Goal: Task Accomplishment & Management: Manage account settings

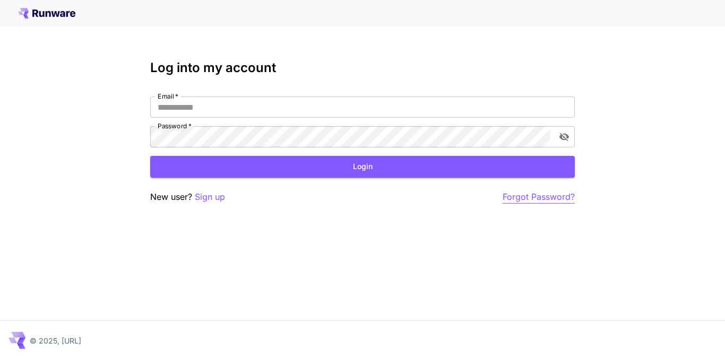
click at [527, 198] on p "Forgot Password?" at bounding box center [539, 197] width 72 height 13
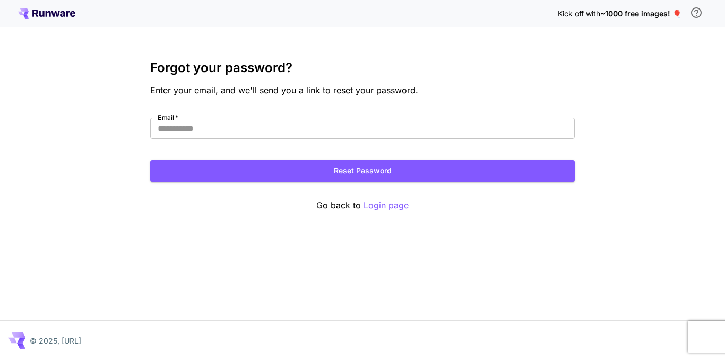
click at [383, 205] on p "Login page" at bounding box center [386, 205] width 45 height 13
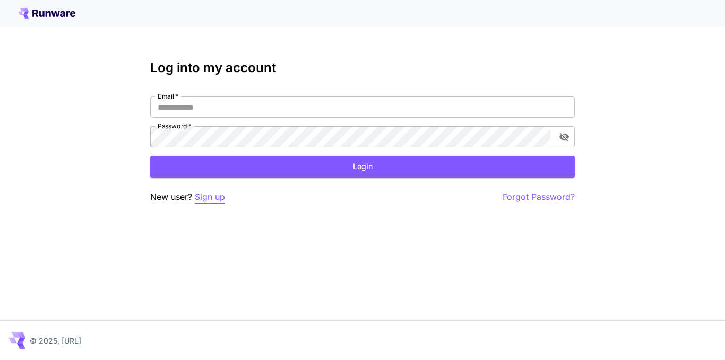
click at [219, 200] on p "Sign up" at bounding box center [210, 197] width 30 height 13
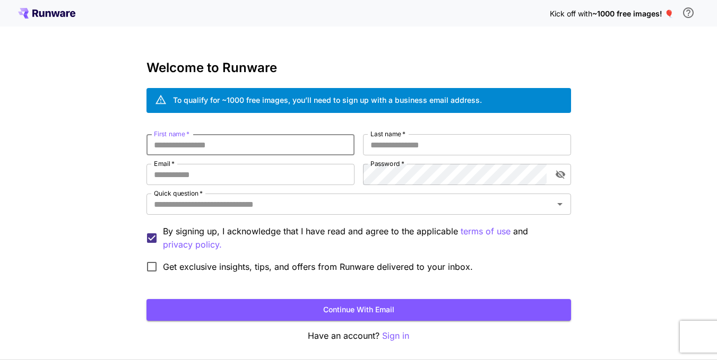
click at [297, 149] on input "First name   *" at bounding box center [251, 144] width 208 height 21
type input "***"
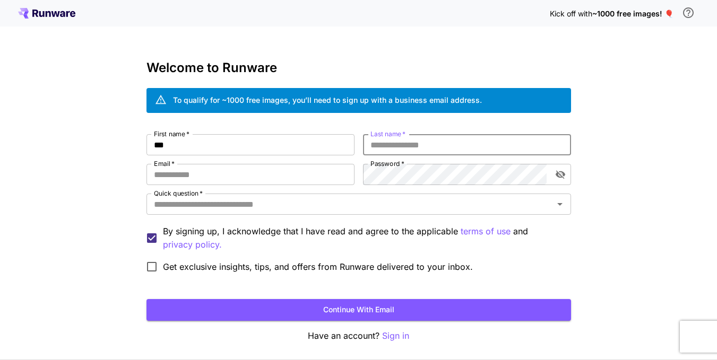
click at [403, 143] on input "Last name   *" at bounding box center [467, 144] width 208 height 21
type input "***"
click at [248, 177] on input "Email   *" at bounding box center [251, 174] width 208 height 21
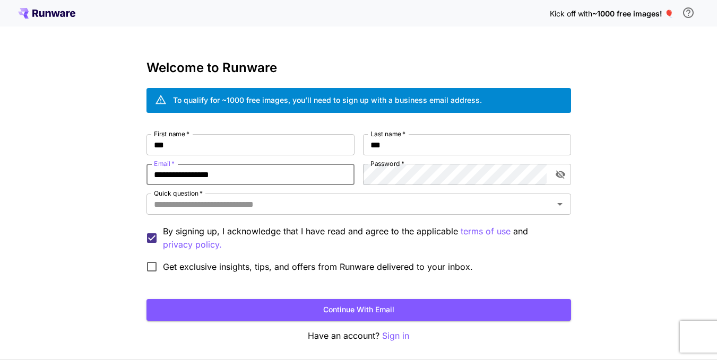
type input "**********"
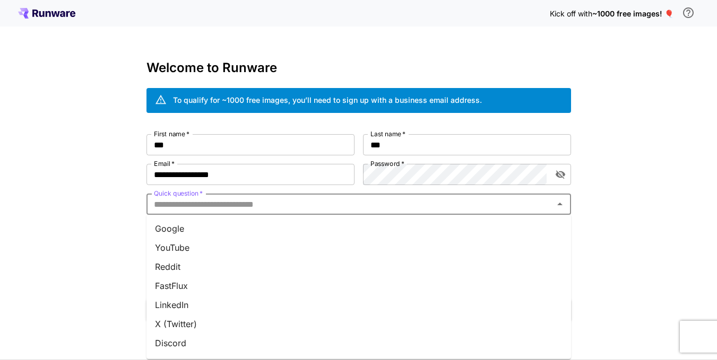
click at [281, 208] on input "Quick question   *" at bounding box center [350, 204] width 401 height 15
click at [234, 237] on li "Google" at bounding box center [359, 228] width 425 height 19
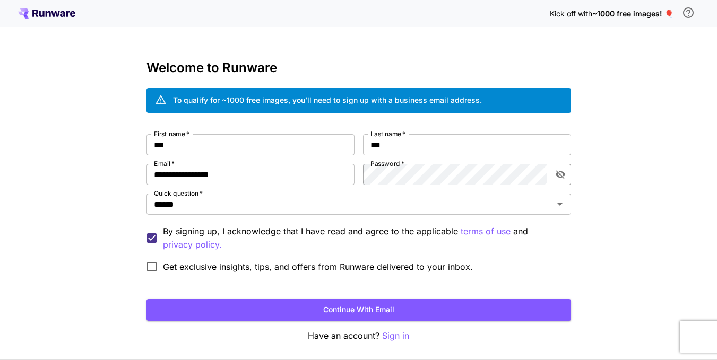
click at [561, 177] on icon "toggle password visibility" at bounding box center [560, 175] width 10 height 8
click at [561, 177] on icon "toggle password visibility" at bounding box center [560, 174] width 10 height 7
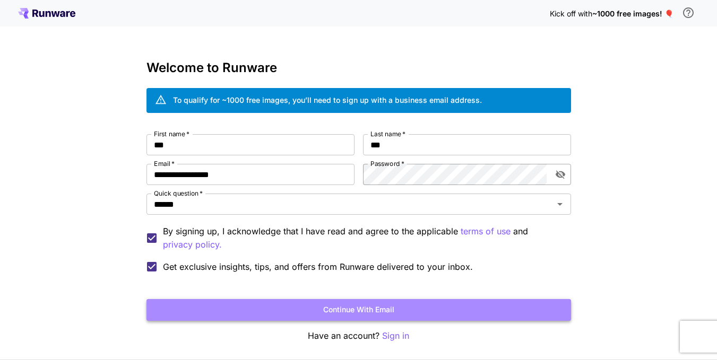
click at [320, 315] on button "Continue with email" at bounding box center [359, 310] width 425 height 22
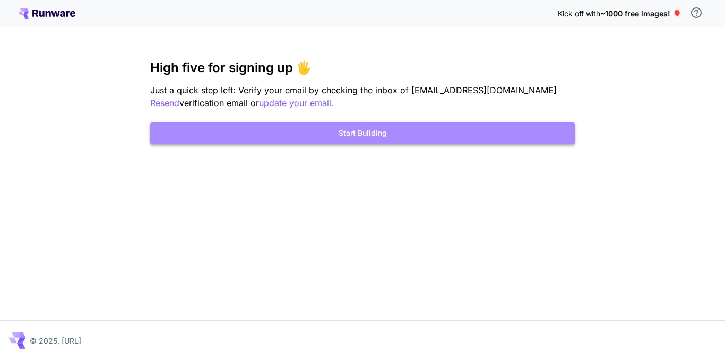
click at [366, 134] on button "Start Building" at bounding box center [362, 134] width 425 height 22
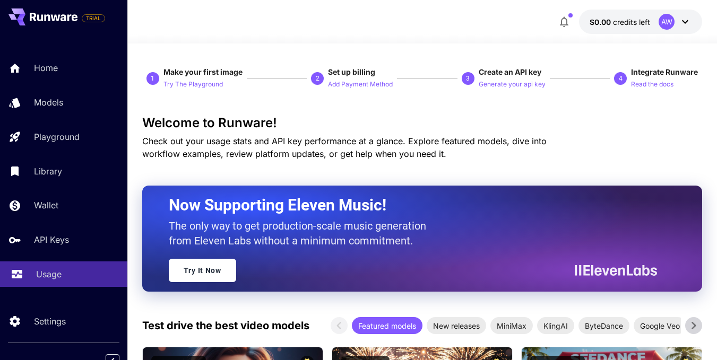
click at [67, 268] on div "Usage" at bounding box center [77, 274] width 83 height 13
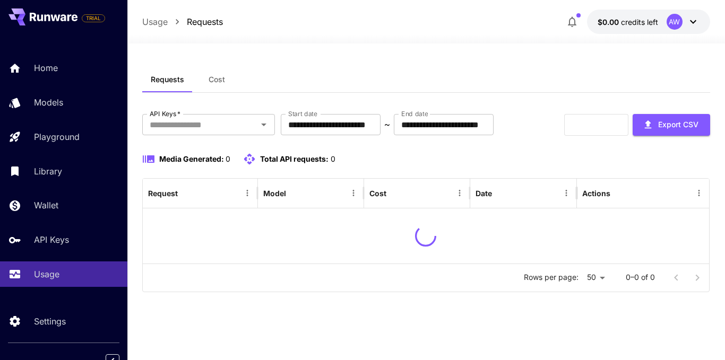
click at [694, 24] on icon at bounding box center [693, 21] width 13 height 13
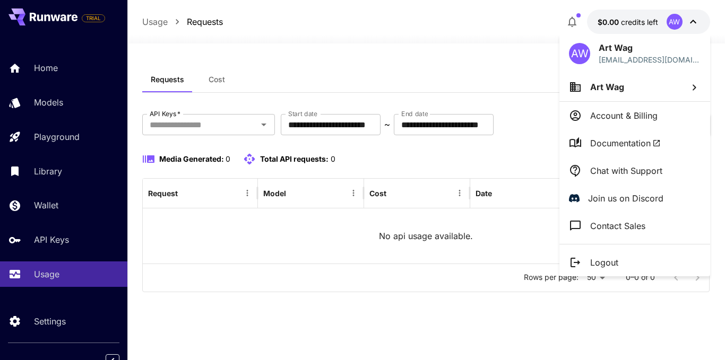
click at [628, 88] on li "Art Wag" at bounding box center [635, 87] width 151 height 29
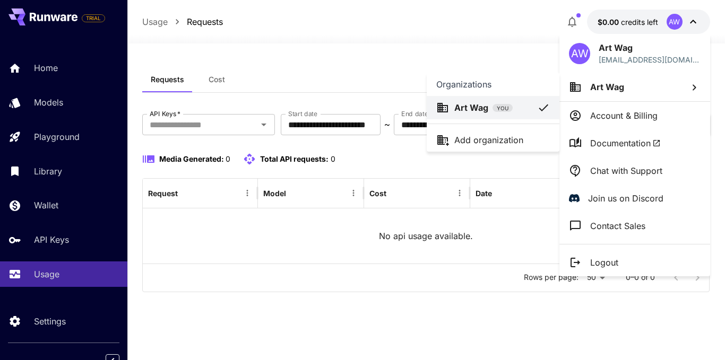
click at [630, 116] on div at bounding box center [362, 180] width 725 height 360
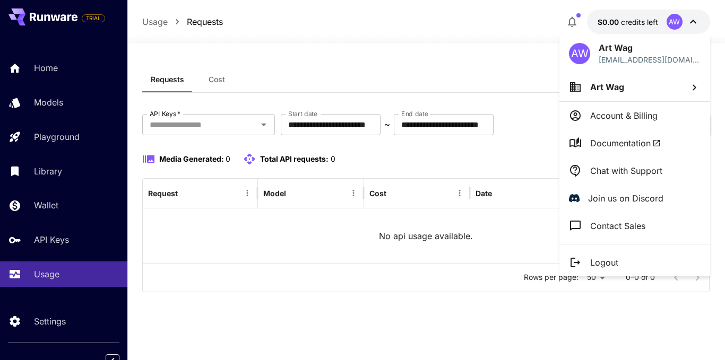
click at [630, 116] on p "Account & Billing" at bounding box center [623, 115] width 67 height 13
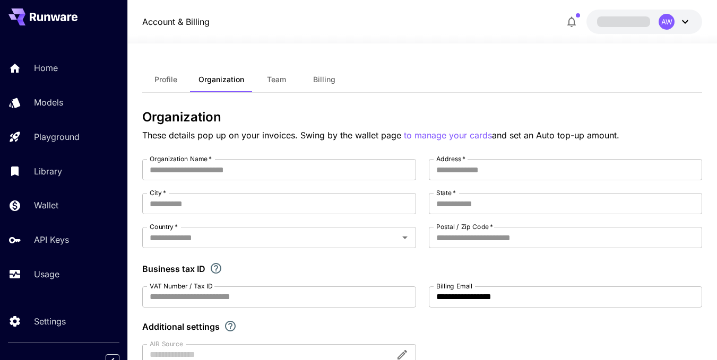
type input "*******"
click at [689, 20] on icon at bounding box center [685, 21] width 13 height 13
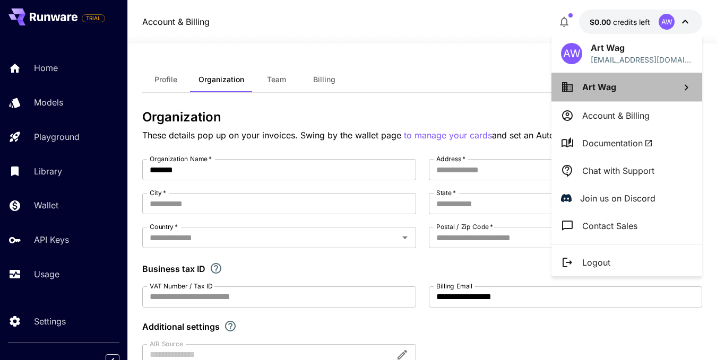
click at [627, 81] on li "Art Wag" at bounding box center [627, 87] width 151 height 29
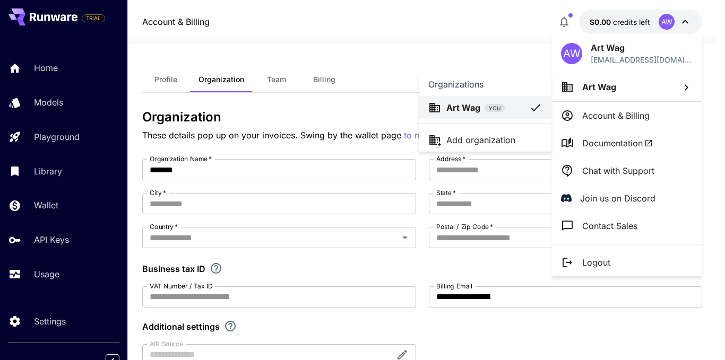
click at [495, 105] on span "YOU" at bounding box center [495, 109] width 20 height 8
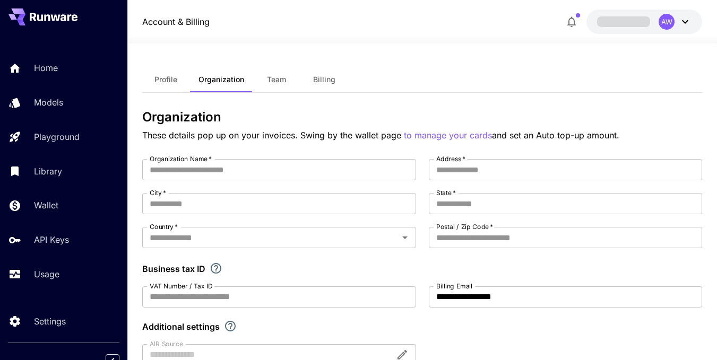
type input "*******"
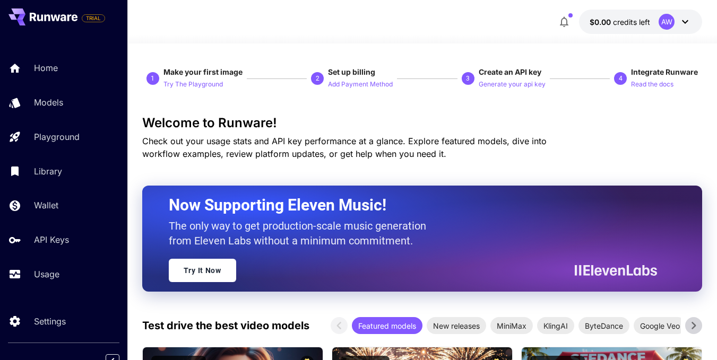
click at [683, 22] on icon at bounding box center [685, 21] width 13 height 13
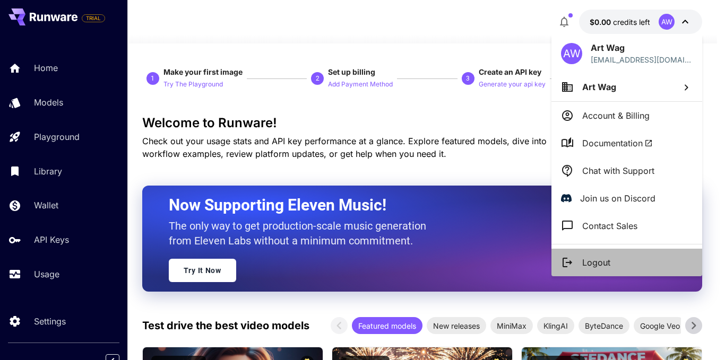
click at [599, 261] on p "Logout" at bounding box center [596, 262] width 28 height 13
